Goal: Task Accomplishment & Management: Complete application form

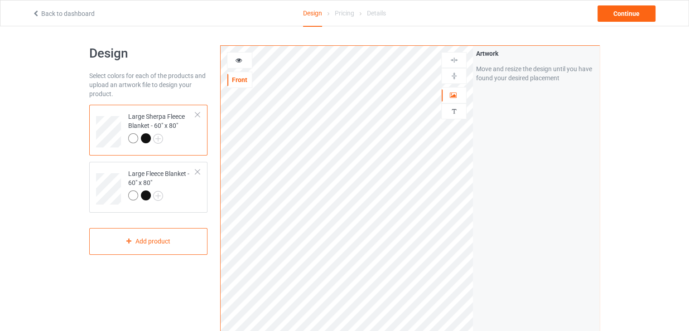
click at [199, 113] on div at bounding box center [197, 114] width 6 height 6
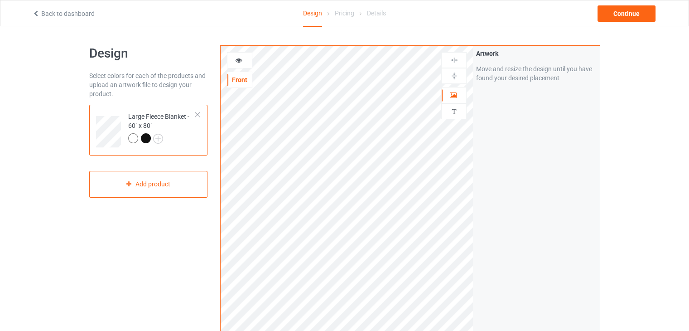
click at [199, 113] on div at bounding box center [197, 114] width 6 height 6
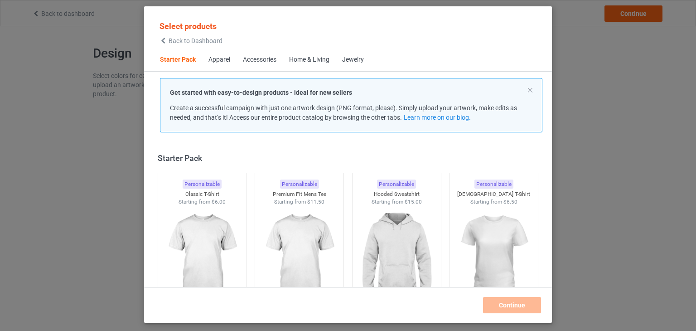
scroll to position [12, 0]
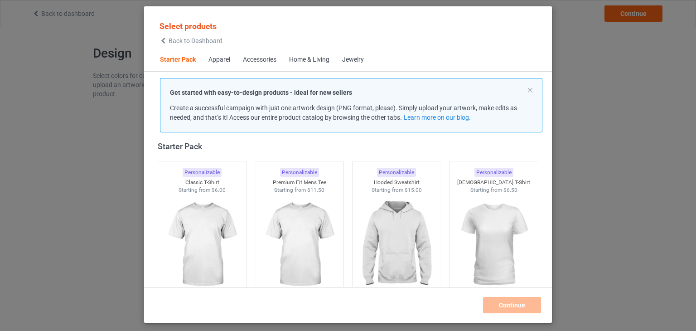
click at [127, 158] on div "Select products Back to Dashboard Starter Pack Apparel Accessories Home & Livin…" at bounding box center [348, 165] width 696 height 331
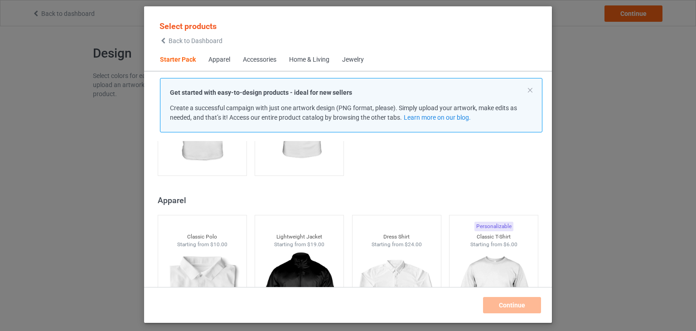
scroll to position [12, 0]
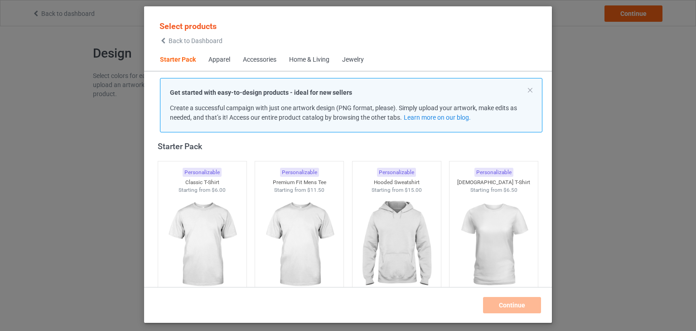
click at [317, 67] on span "Home & Living" at bounding box center [309, 60] width 53 height 22
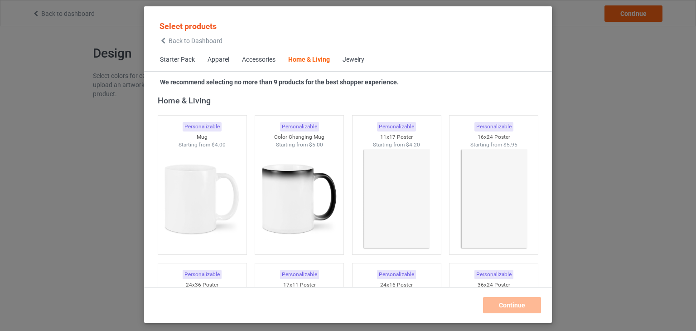
click at [312, 63] on div "Home & Living" at bounding box center [309, 59] width 42 height 9
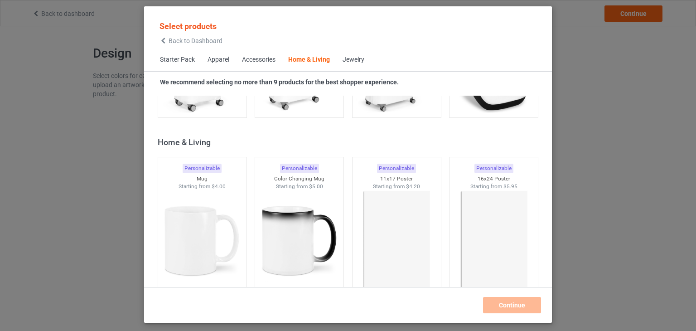
scroll to position [4039, 0]
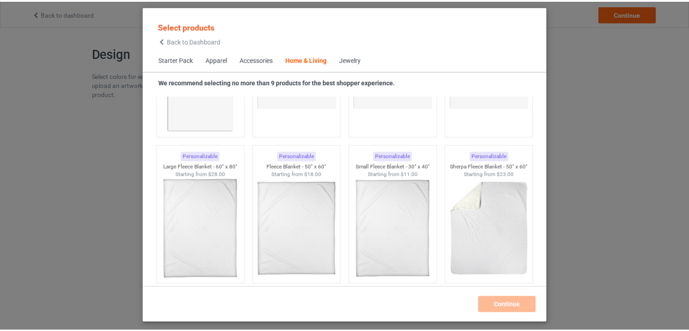
scroll to position [4347, 0]
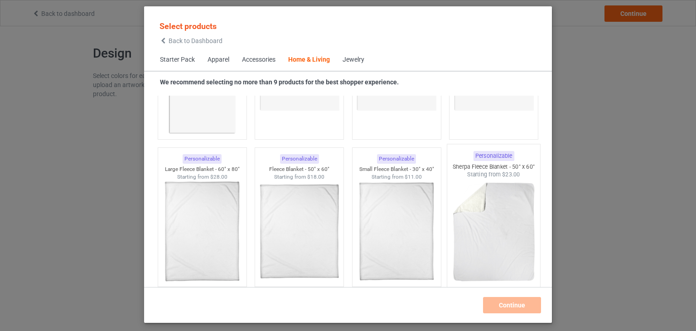
click at [474, 233] on img at bounding box center [493, 231] width 85 height 106
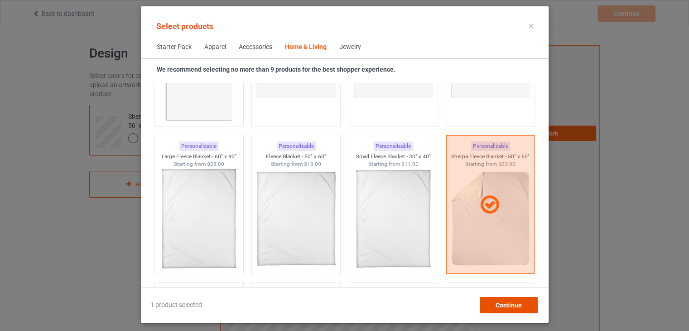
click at [515, 302] on span "Continue" at bounding box center [508, 304] width 26 height 7
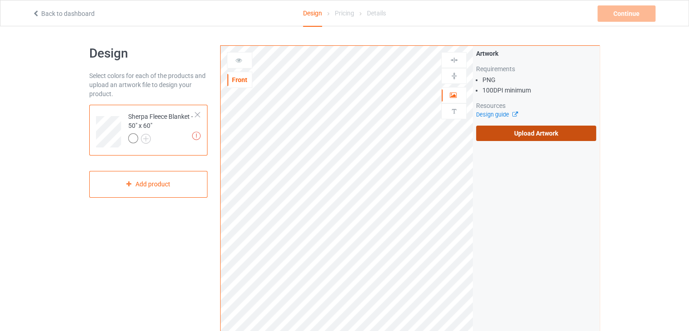
click at [511, 139] on label "Upload Artwork" at bounding box center [536, 132] width 120 height 15
click at [0, 0] on input "Upload Artwork" at bounding box center [0, 0] width 0 height 0
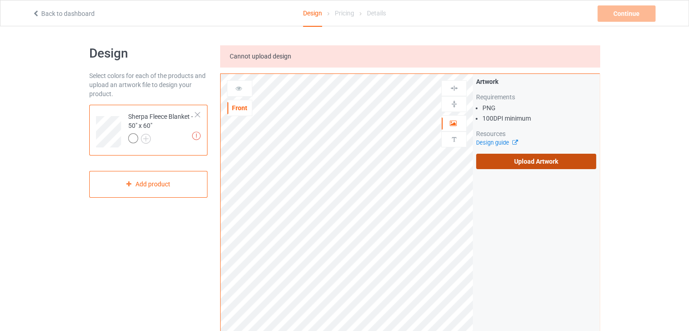
click at [502, 157] on label "Upload Artwork" at bounding box center [536, 161] width 120 height 15
click at [0, 0] on input "Upload Artwork" at bounding box center [0, 0] width 0 height 0
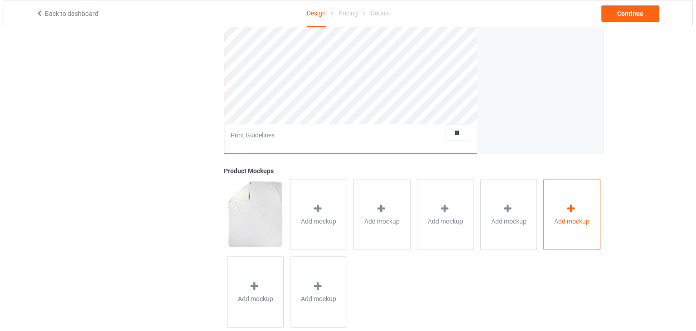
scroll to position [255, 0]
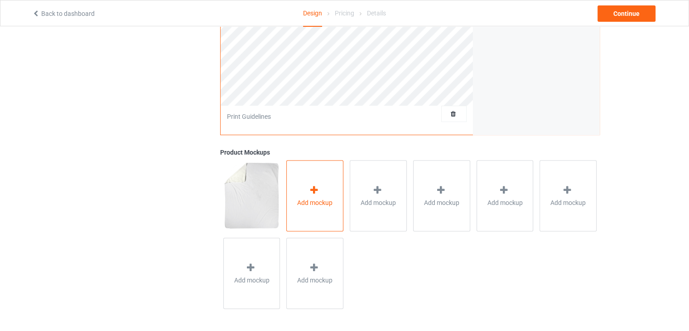
click at [327, 194] on div "Add mockup" at bounding box center [314, 195] width 57 height 71
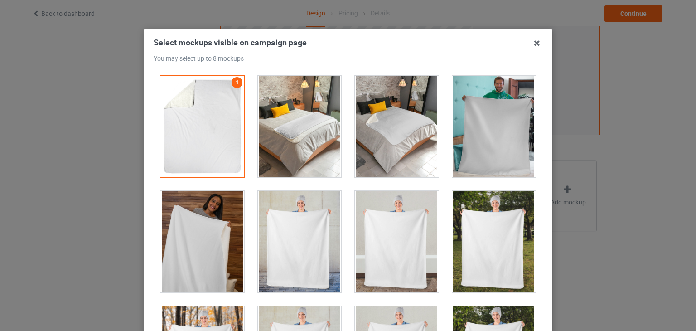
scroll to position [0, 0]
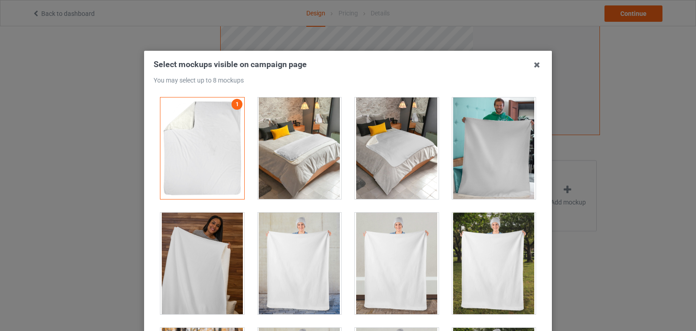
click at [295, 180] on div at bounding box center [300, 147] width 84 height 101
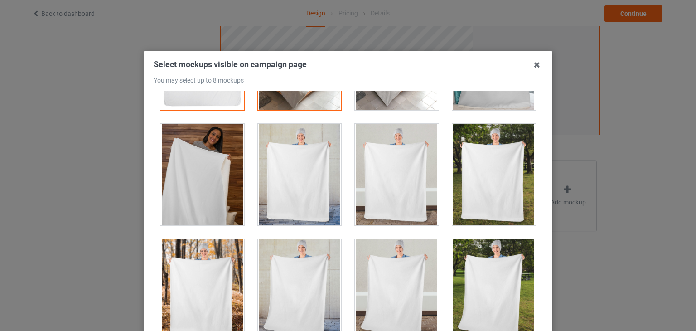
scroll to position [91, 0]
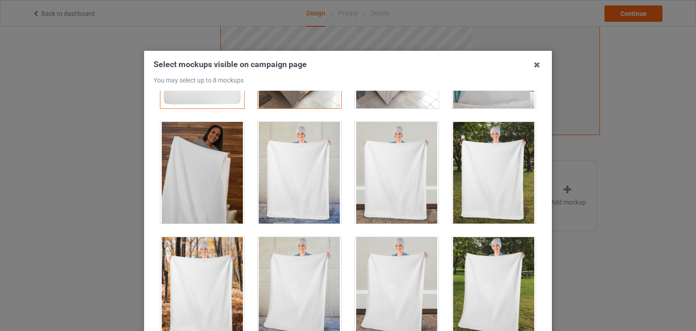
click at [377, 184] on div at bounding box center [397, 172] width 84 height 101
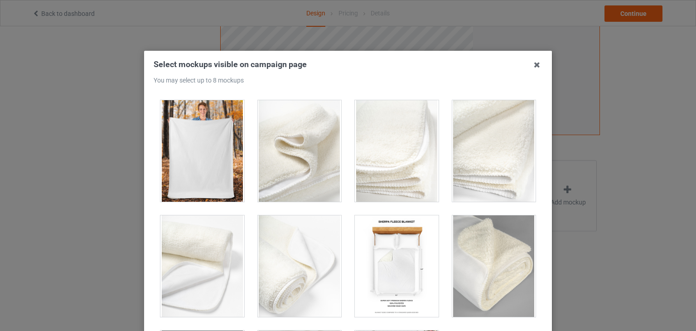
scroll to position [589, 0]
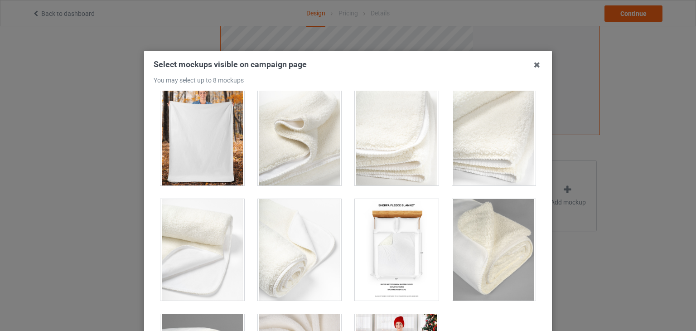
click at [288, 154] on div at bounding box center [300, 134] width 84 height 101
click at [403, 162] on div at bounding box center [397, 134] width 84 height 101
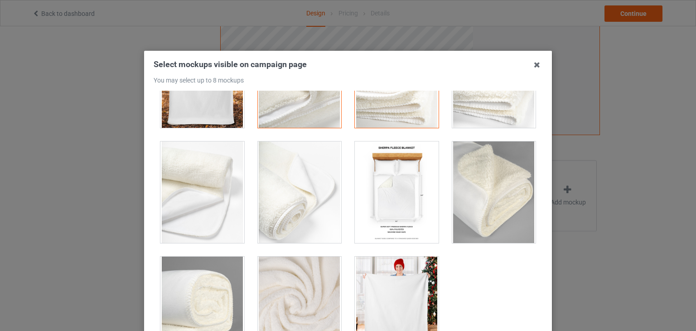
scroll to position [654, 0]
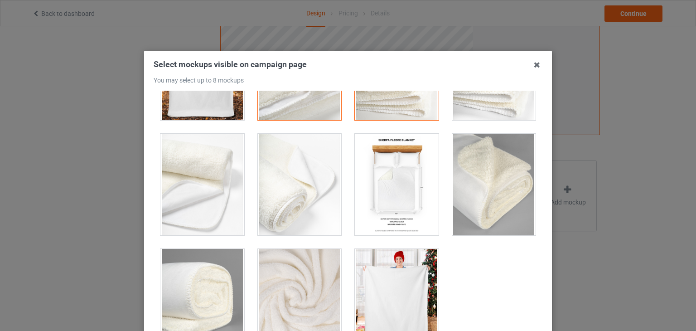
click at [377, 274] on div at bounding box center [397, 299] width 84 height 101
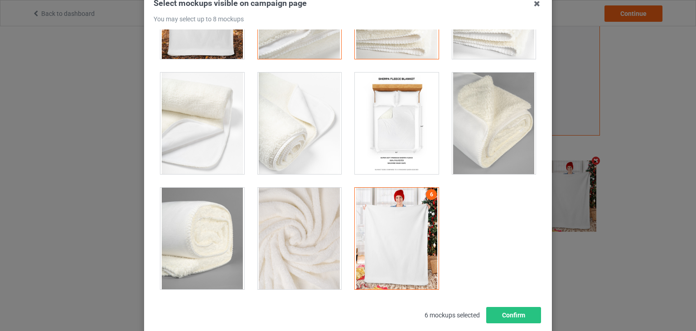
scroll to position [0, 0]
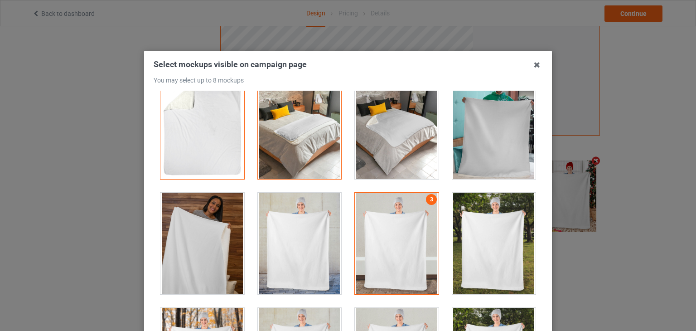
click at [408, 207] on div at bounding box center [397, 242] width 84 height 101
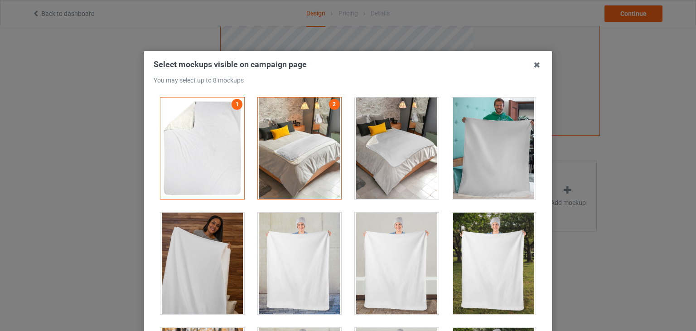
click at [393, 185] on div at bounding box center [397, 147] width 84 height 101
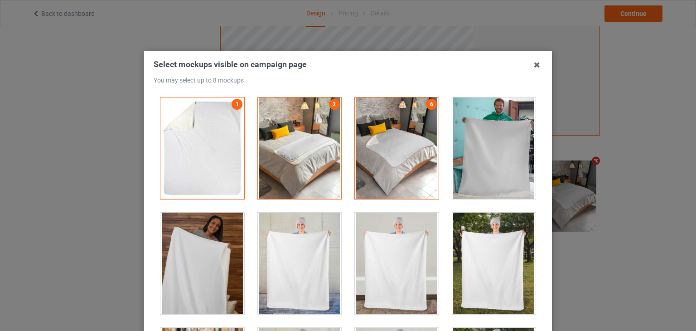
click at [315, 112] on div at bounding box center [300, 147] width 84 height 101
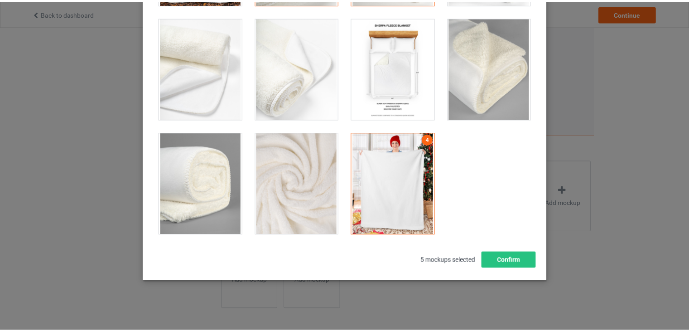
scroll to position [116, 0]
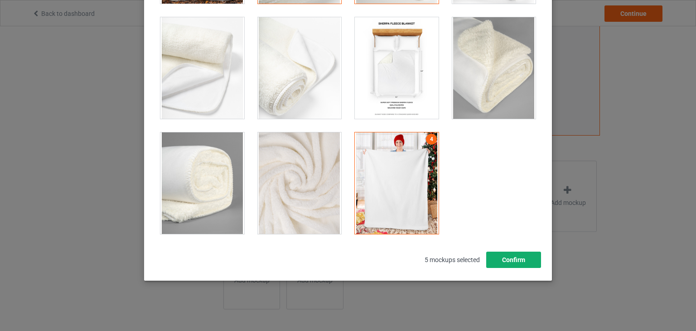
click at [516, 264] on button "Confirm" at bounding box center [513, 259] width 55 height 16
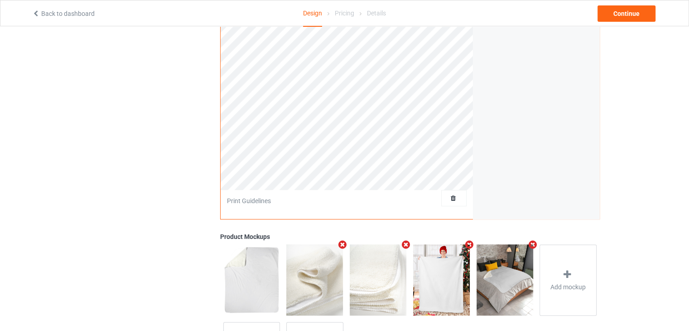
scroll to position [29, 0]
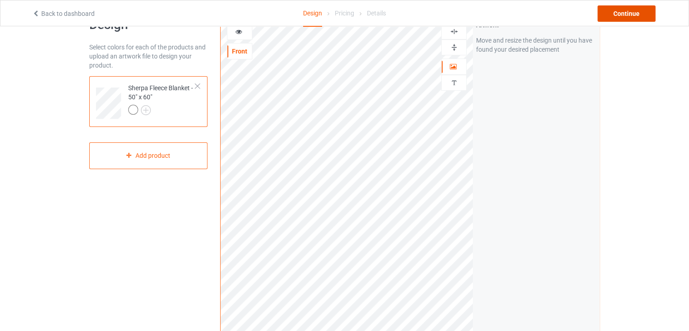
click at [621, 17] on div "Continue" at bounding box center [626, 13] width 58 height 16
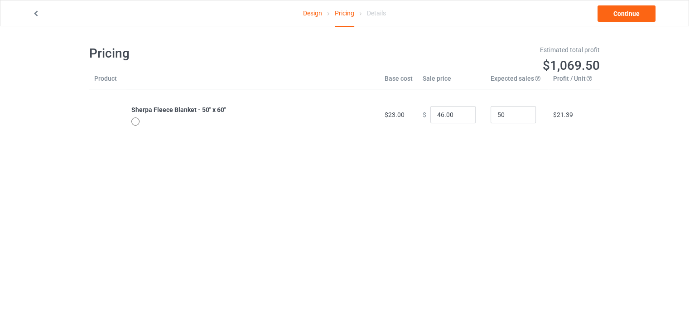
click at [132, 120] on div at bounding box center [135, 121] width 8 height 8
click at [134, 122] on div at bounding box center [135, 121] width 8 height 8
click at [633, 22] on div "Design Pricing Details Continue" at bounding box center [344, 12] width 637 height 25
click at [628, 18] on link "Continue" at bounding box center [626, 13] width 58 height 16
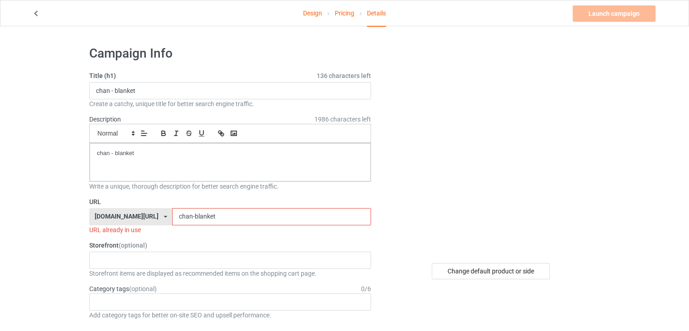
click at [236, 215] on input "chan-blanket" at bounding box center [271, 216] width 198 height 17
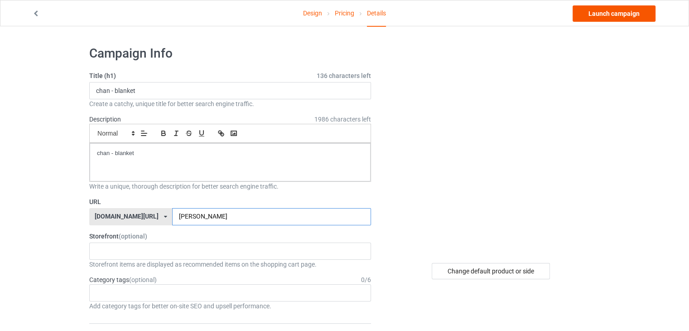
type input "[PERSON_NAME]"
click at [605, 13] on link "Launch campaign" at bounding box center [613, 13] width 83 height 16
